Goal: Information Seeking & Learning: Compare options

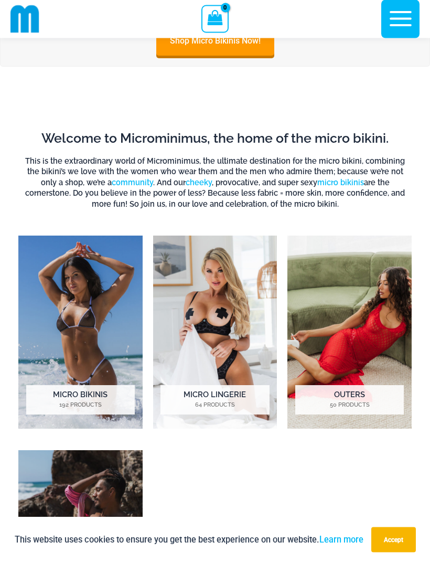
scroll to position [388, 0]
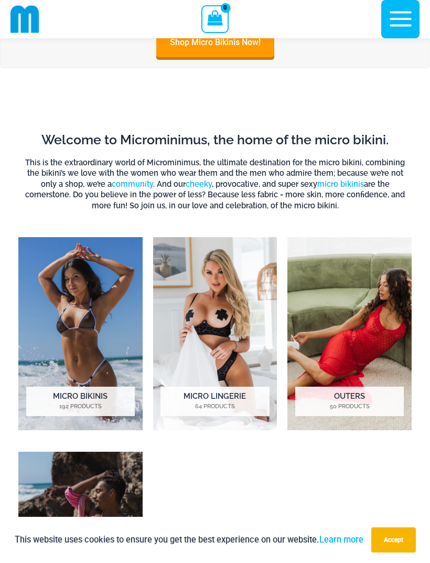
click at [359, 349] on img "Visit product category Outers" at bounding box center [350, 333] width 124 height 193
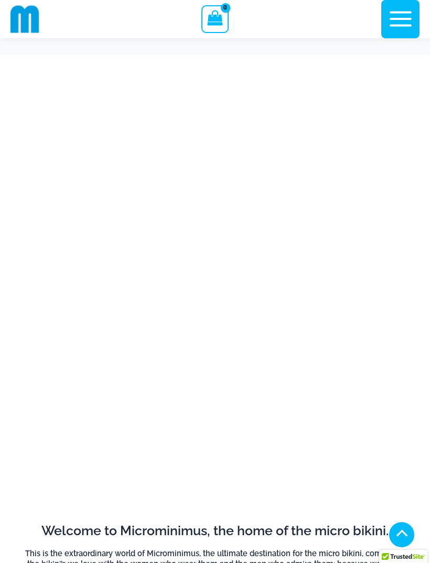
scroll to position [422, 0]
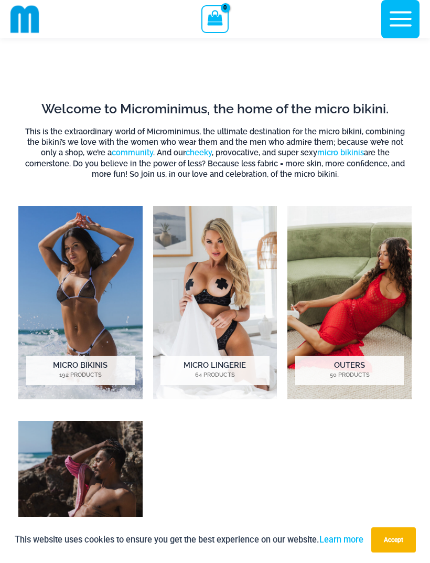
click at [230, 307] on img "Visit product category Micro Lingerie" at bounding box center [215, 302] width 124 height 193
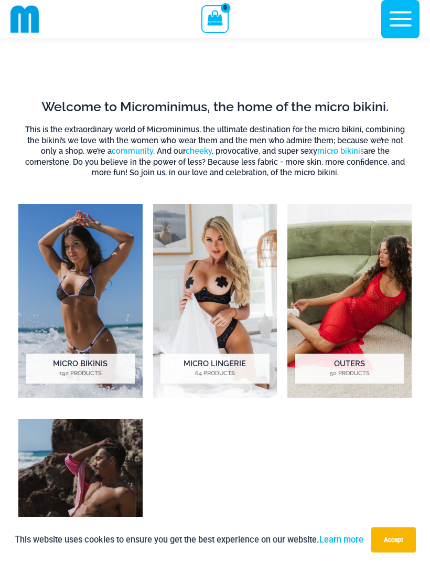
click at [92, 305] on img "Visit product category Micro Bikinis" at bounding box center [80, 300] width 124 height 193
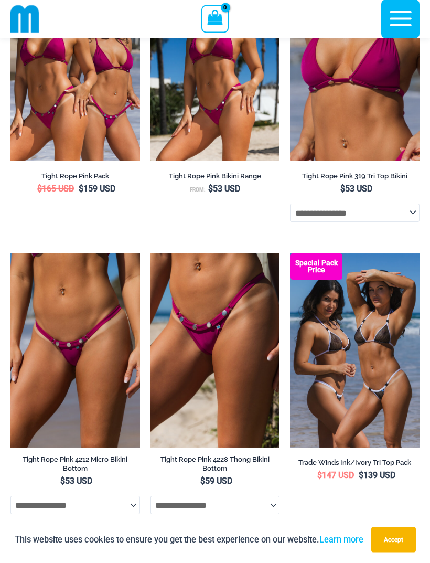
scroll to position [419, 0]
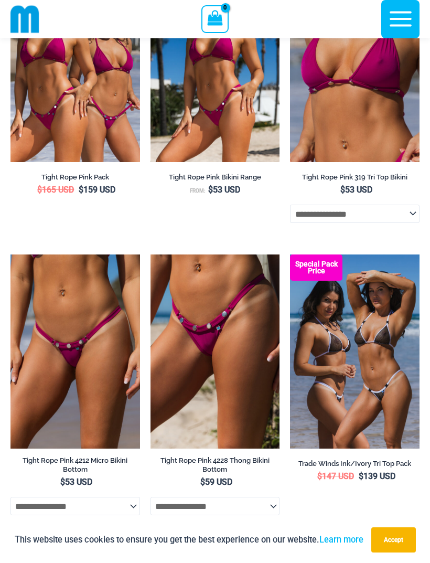
click at [10, 254] on img at bounding box center [10, 254] width 0 height 0
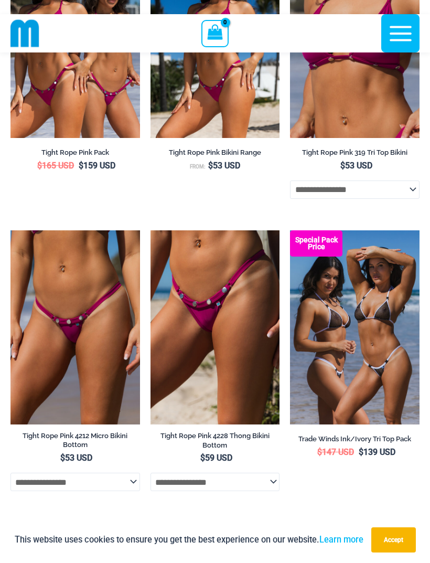
click at [151, 230] on img at bounding box center [151, 230] width 0 height 0
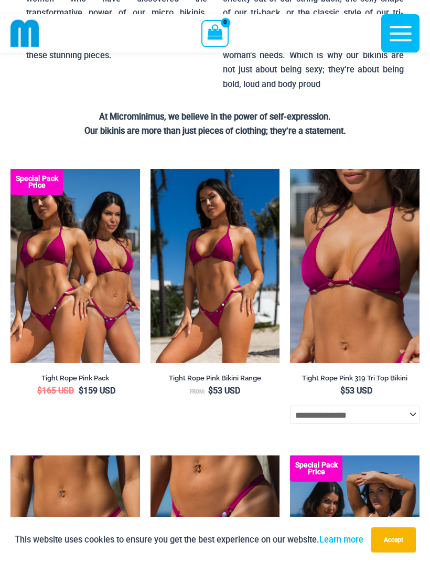
scroll to position [212, 0]
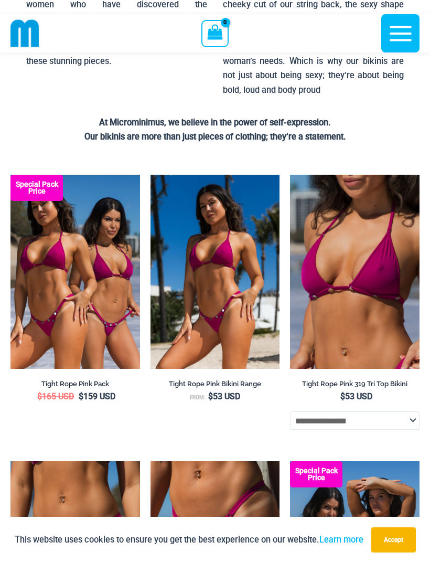
click at [290, 175] on img at bounding box center [290, 175] width 0 height 0
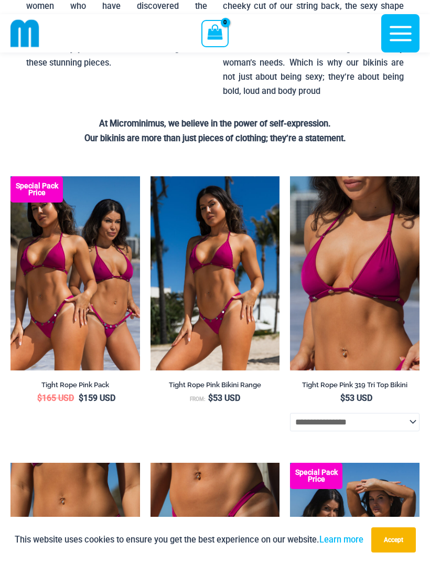
click at [151, 176] on img at bounding box center [151, 176] width 0 height 0
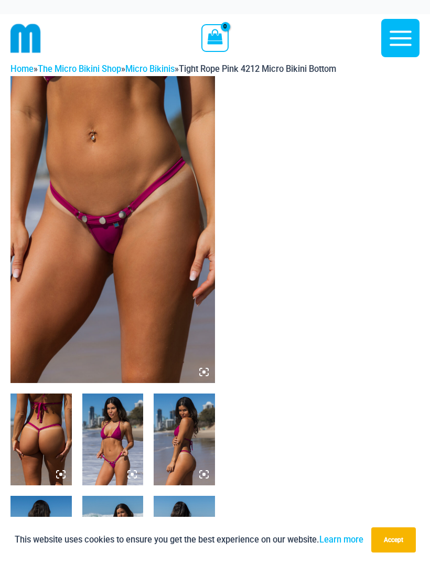
click at [145, 296] on img at bounding box center [112, 229] width 205 height 307
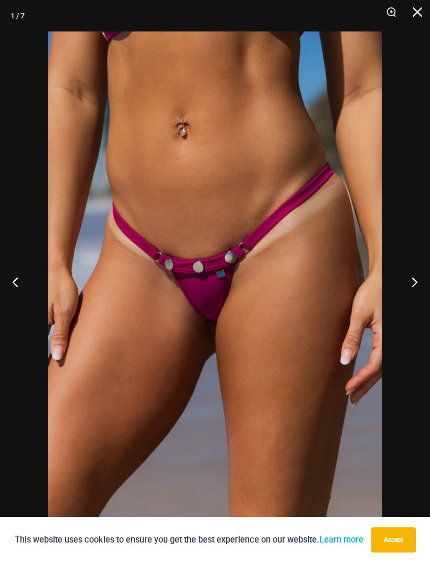
click at [409, 287] on button "Next" at bounding box center [410, 282] width 39 height 52
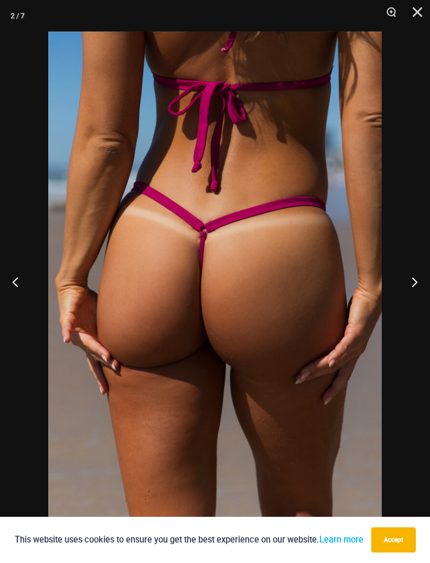
click at [411, 286] on button "Next" at bounding box center [410, 282] width 39 height 52
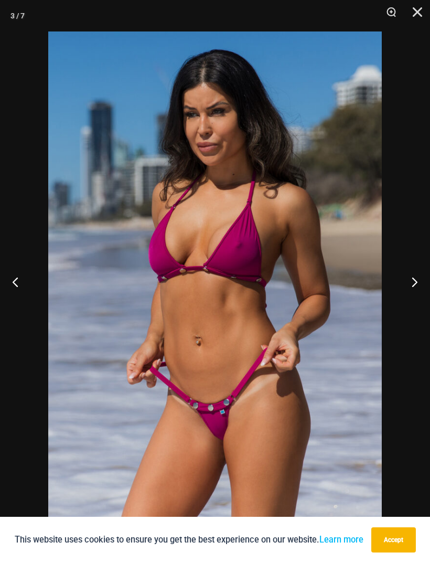
click at [408, 288] on button "Next" at bounding box center [410, 282] width 39 height 52
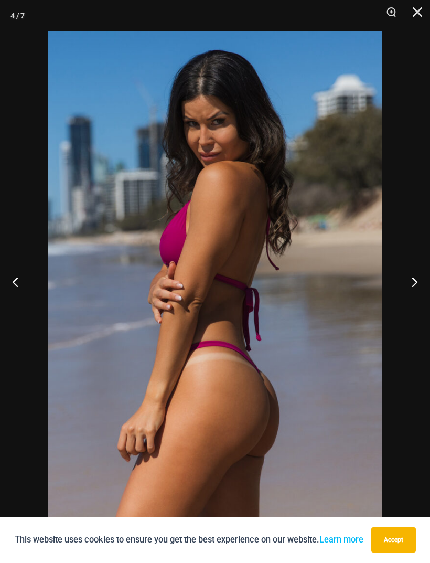
click at [407, 288] on button "Next" at bounding box center [410, 282] width 39 height 52
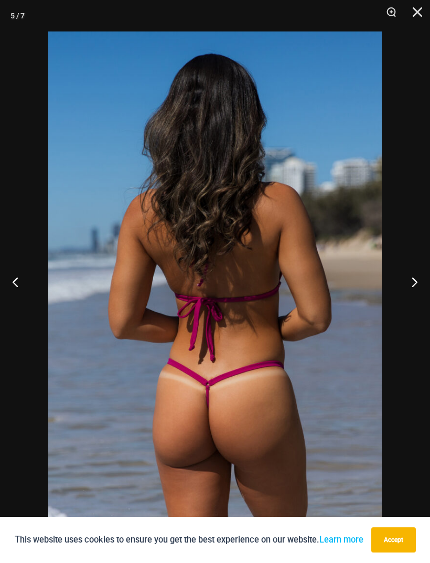
click at [407, 288] on button "Next" at bounding box center [410, 282] width 39 height 52
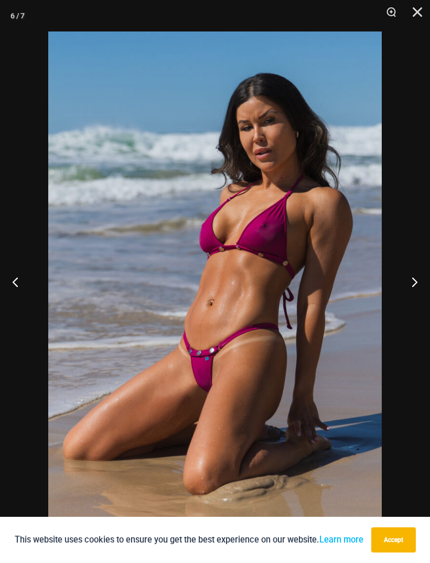
click at [407, 288] on button "Next" at bounding box center [410, 282] width 39 height 52
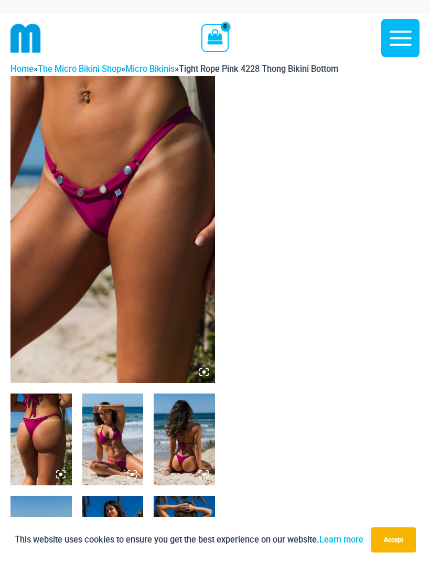
click at [157, 329] on img at bounding box center [112, 229] width 205 height 307
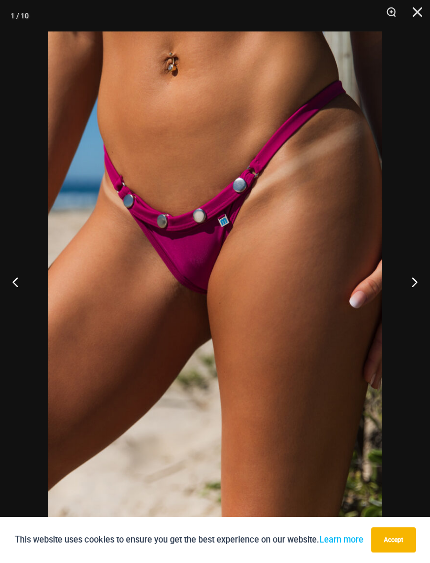
click at [412, 284] on button "Next" at bounding box center [410, 282] width 39 height 52
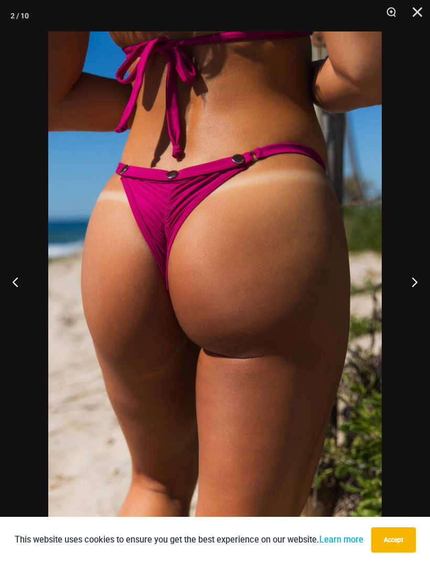
click at [411, 285] on button "Next" at bounding box center [410, 282] width 39 height 52
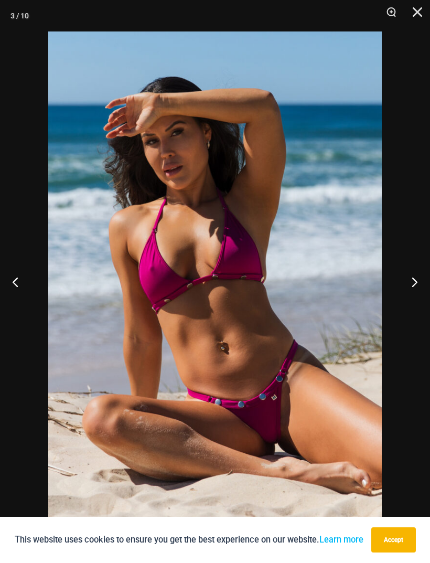
click at [410, 285] on button "Next" at bounding box center [410, 282] width 39 height 52
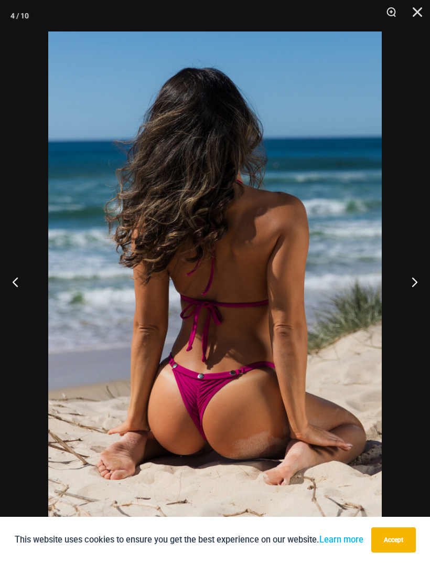
click at [411, 285] on button "Next" at bounding box center [410, 282] width 39 height 52
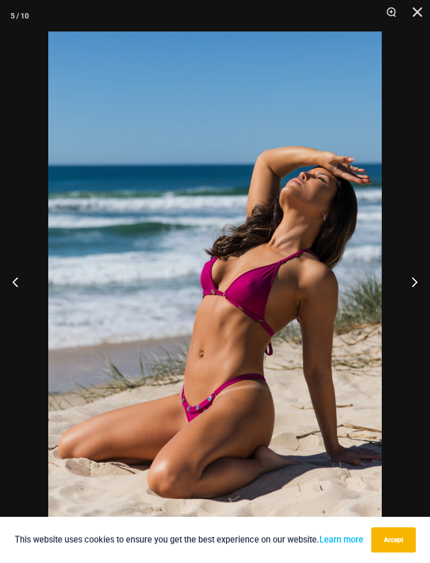
click at [411, 285] on button "Next" at bounding box center [410, 282] width 39 height 52
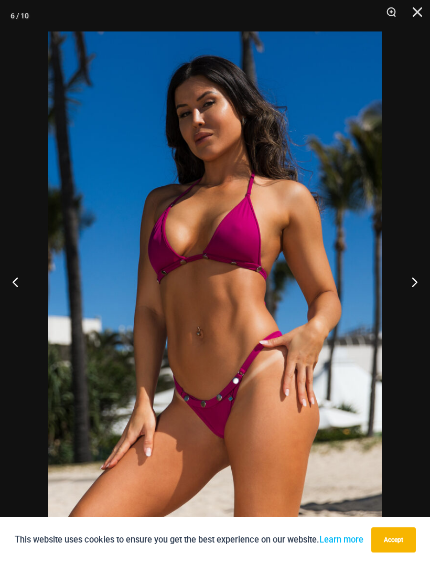
click at [411, 285] on button "Next" at bounding box center [410, 282] width 39 height 52
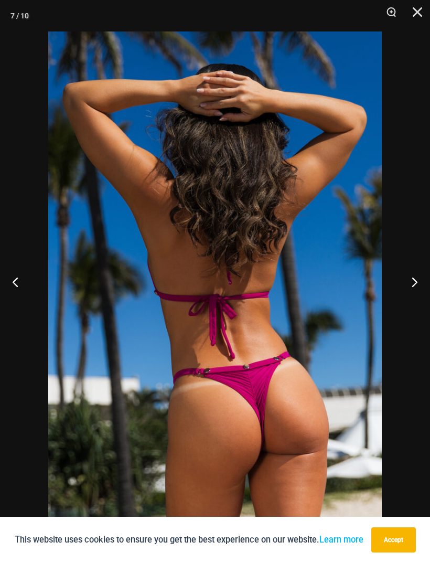
click at [412, 284] on button "Next" at bounding box center [410, 282] width 39 height 52
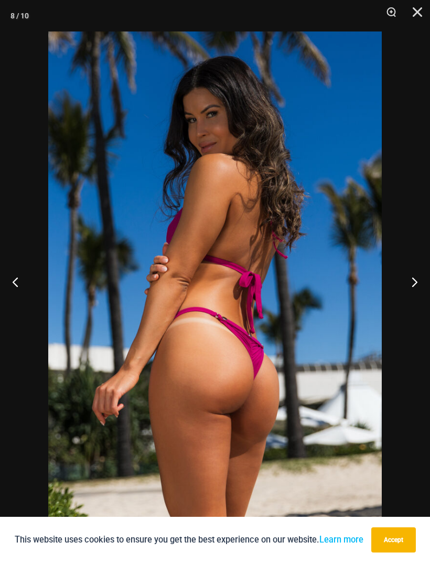
click at [411, 284] on button "Next" at bounding box center [410, 282] width 39 height 52
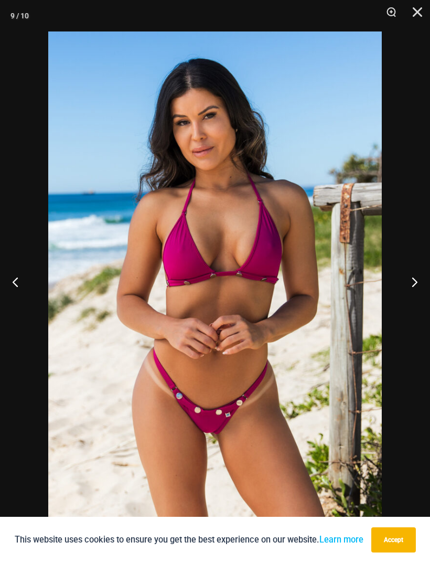
click at [411, 284] on button "Next" at bounding box center [410, 282] width 39 height 52
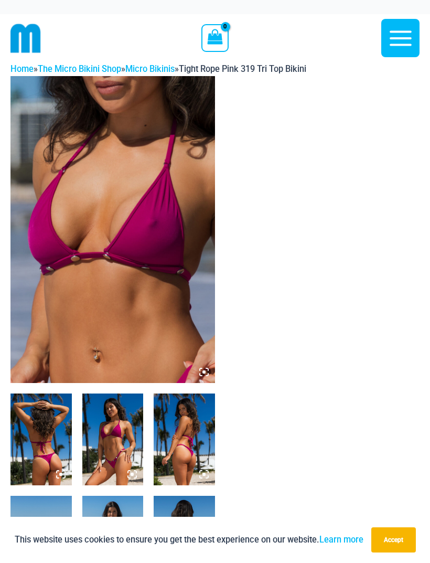
click at [163, 316] on img at bounding box center [112, 229] width 205 height 307
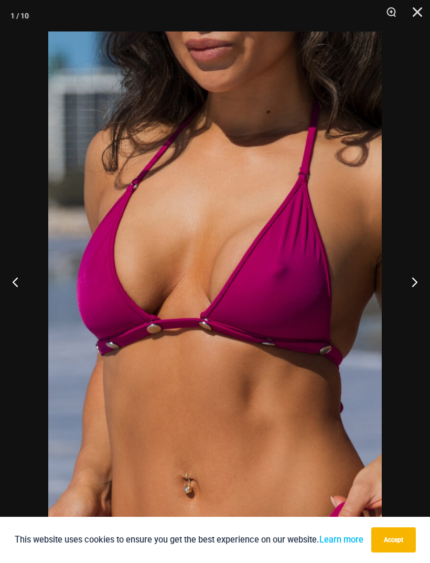
click at [412, 285] on button "Next" at bounding box center [410, 282] width 39 height 52
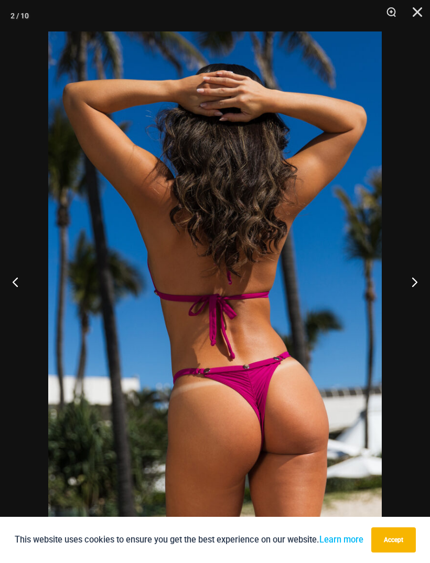
click at [409, 285] on button "Next" at bounding box center [410, 282] width 39 height 52
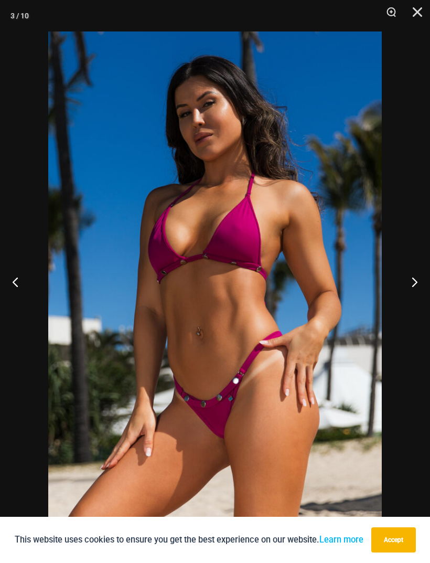
click at [409, 285] on button "Next" at bounding box center [410, 282] width 39 height 52
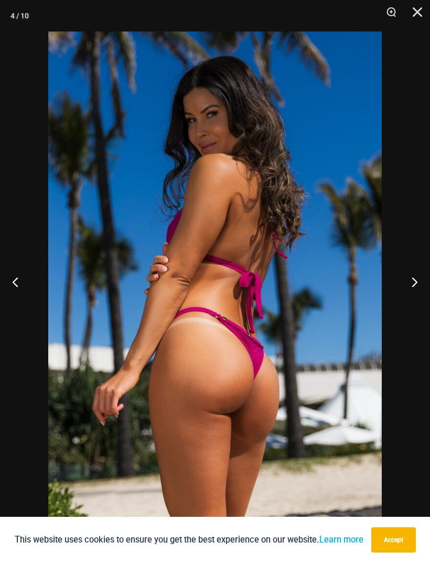
click at [410, 284] on button "Next" at bounding box center [410, 282] width 39 height 52
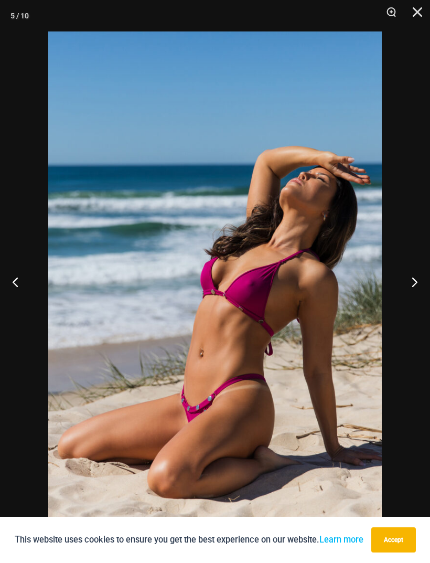
click at [410, 283] on button "Next" at bounding box center [410, 282] width 39 height 52
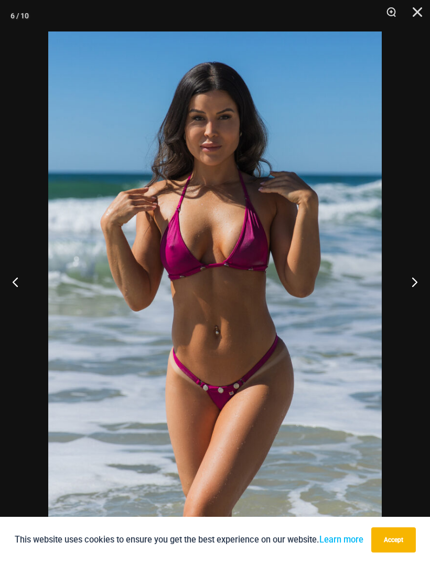
click at [409, 283] on button "Next" at bounding box center [410, 282] width 39 height 52
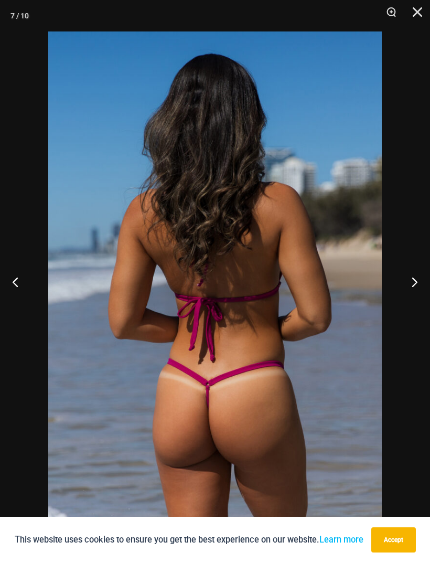
click at [409, 283] on button "Next" at bounding box center [410, 282] width 39 height 52
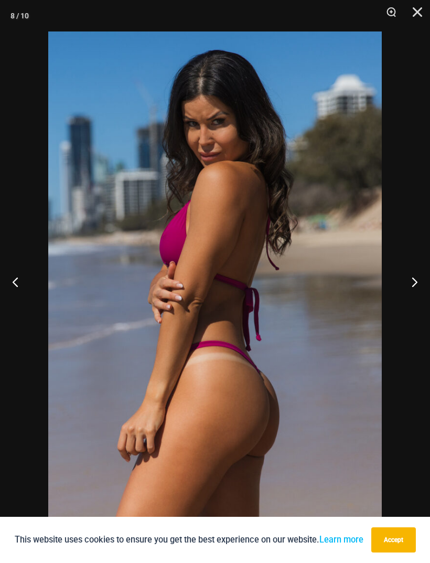
click at [409, 283] on button "Next" at bounding box center [410, 282] width 39 height 52
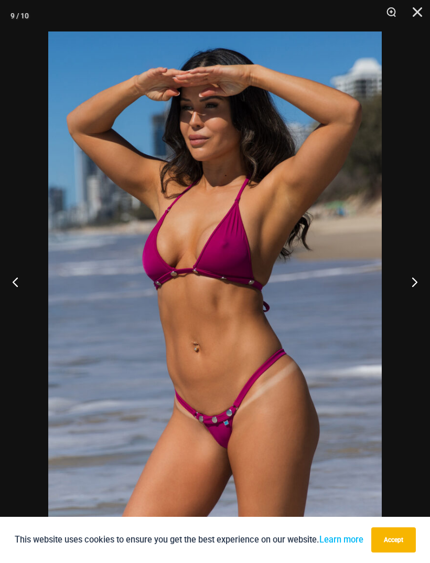
click at [410, 283] on button "Next" at bounding box center [410, 282] width 39 height 52
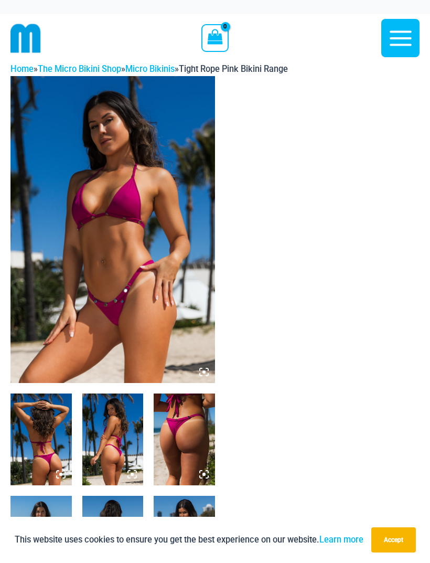
click at [172, 319] on img at bounding box center [112, 229] width 205 height 307
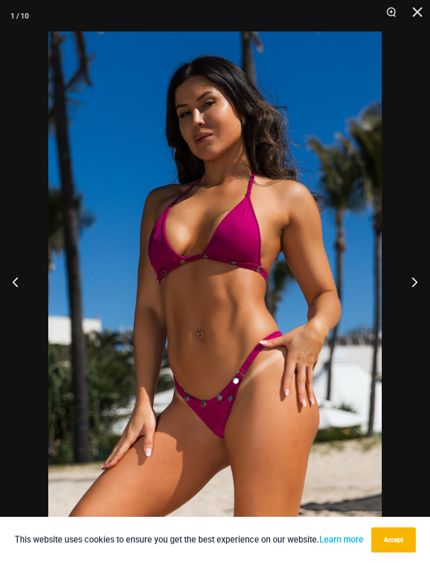
click at [413, 282] on button "Next" at bounding box center [410, 282] width 39 height 52
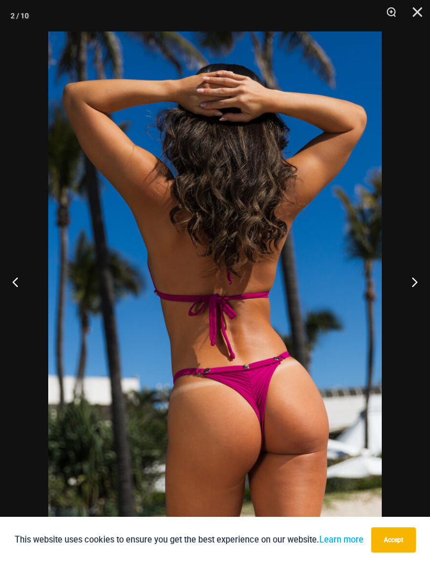
click at [412, 282] on button "Next" at bounding box center [410, 282] width 39 height 52
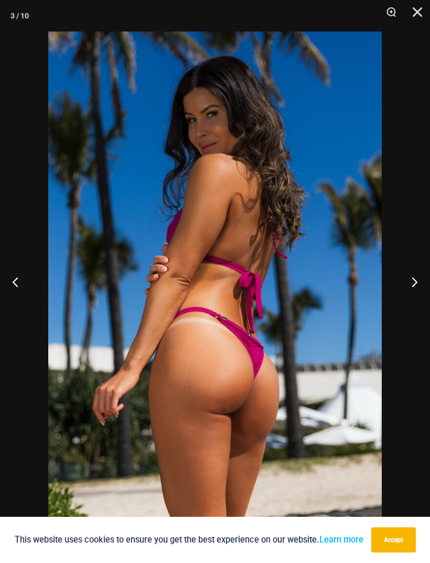
click at [411, 282] on button "Next" at bounding box center [410, 282] width 39 height 52
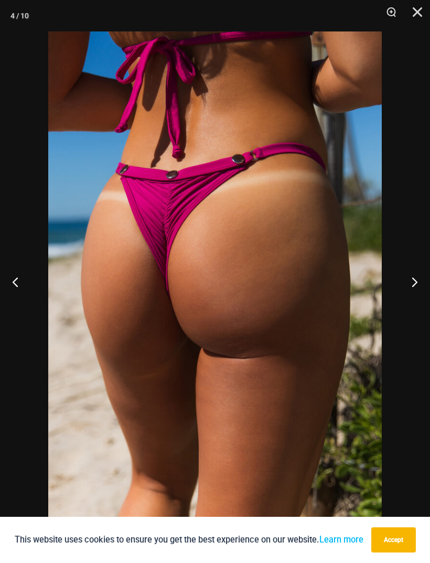
click at [409, 283] on button "Next" at bounding box center [410, 282] width 39 height 52
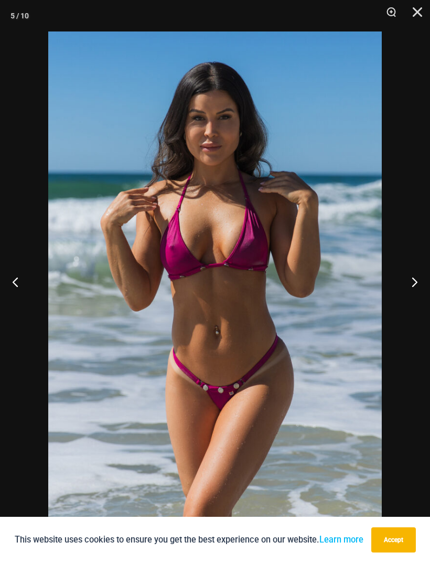
click at [410, 283] on button "Next" at bounding box center [410, 282] width 39 height 52
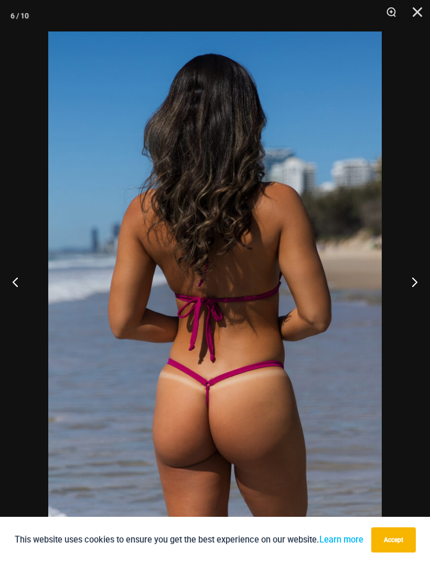
click at [409, 282] on button "Next" at bounding box center [410, 282] width 39 height 52
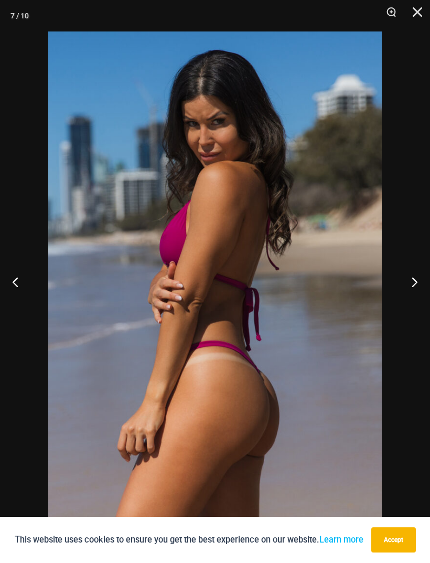
click at [409, 282] on button "Next" at bounding box center [410, 282] width 39 height 52
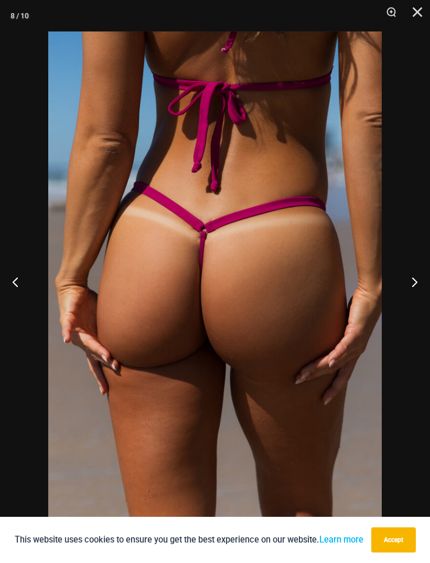
click at [410, 281] on button "Next" at bounding box center [410, 282] width 39 height 52
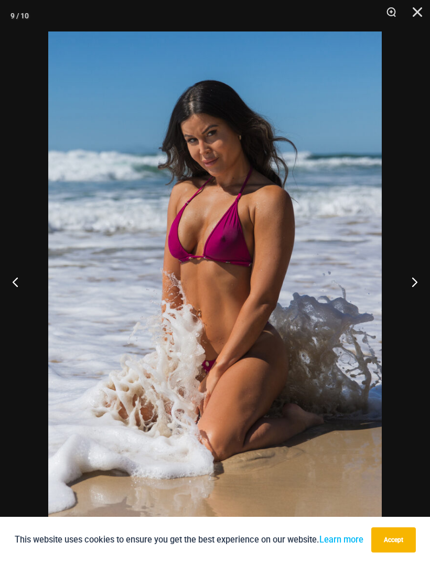
click at [409, 282] on button "Next" at bounding box center [410, 282] width 39 height 52
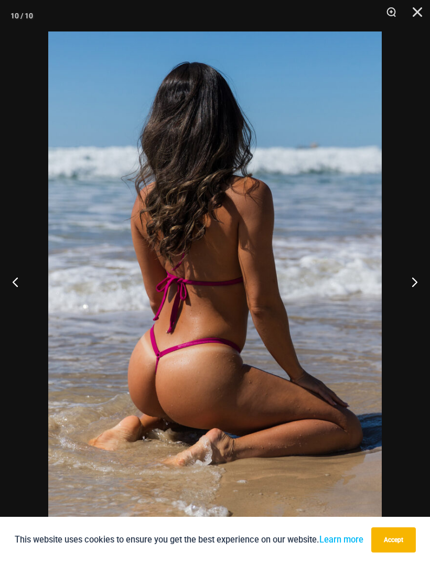
click at [409, 281] on button "Next" at bounding box center [410, 282] width 39 height 52
